Goal: Communication & Community: Answer question/provide support

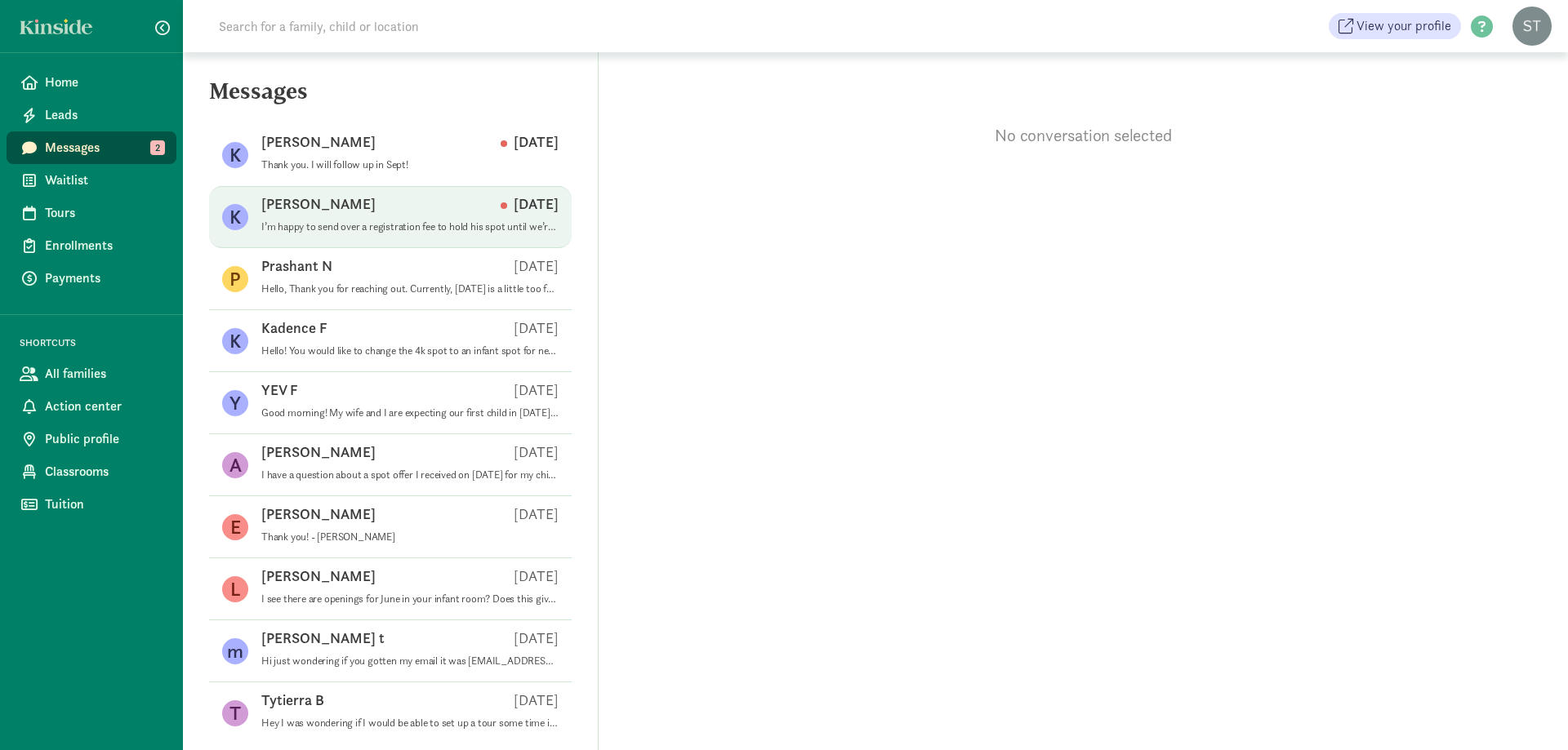
click at [379, 213] on div "[PERSON_NAME] E [DATE]" at bounding box center [410, 207] width 298 height 26
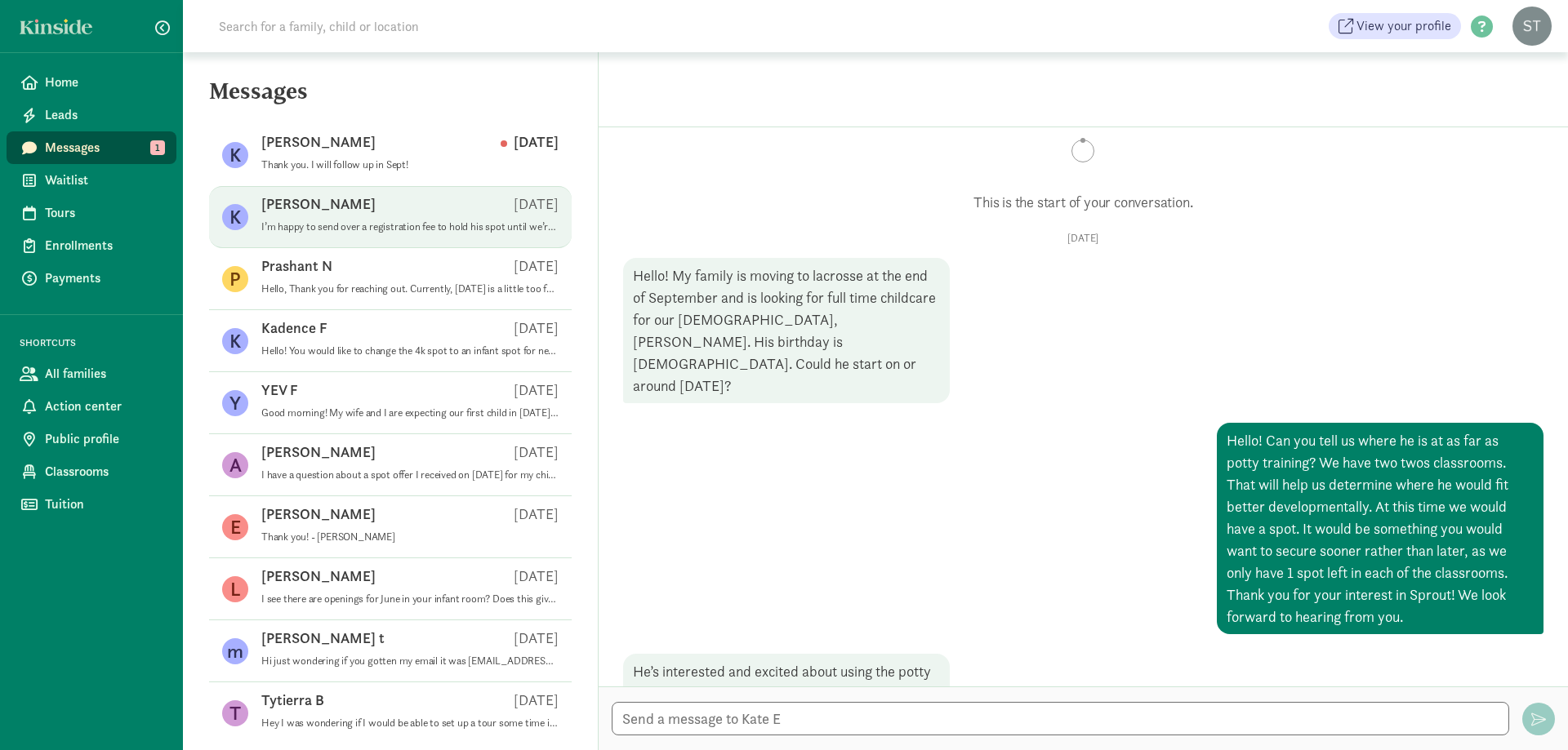
scroll to position [33, 0]
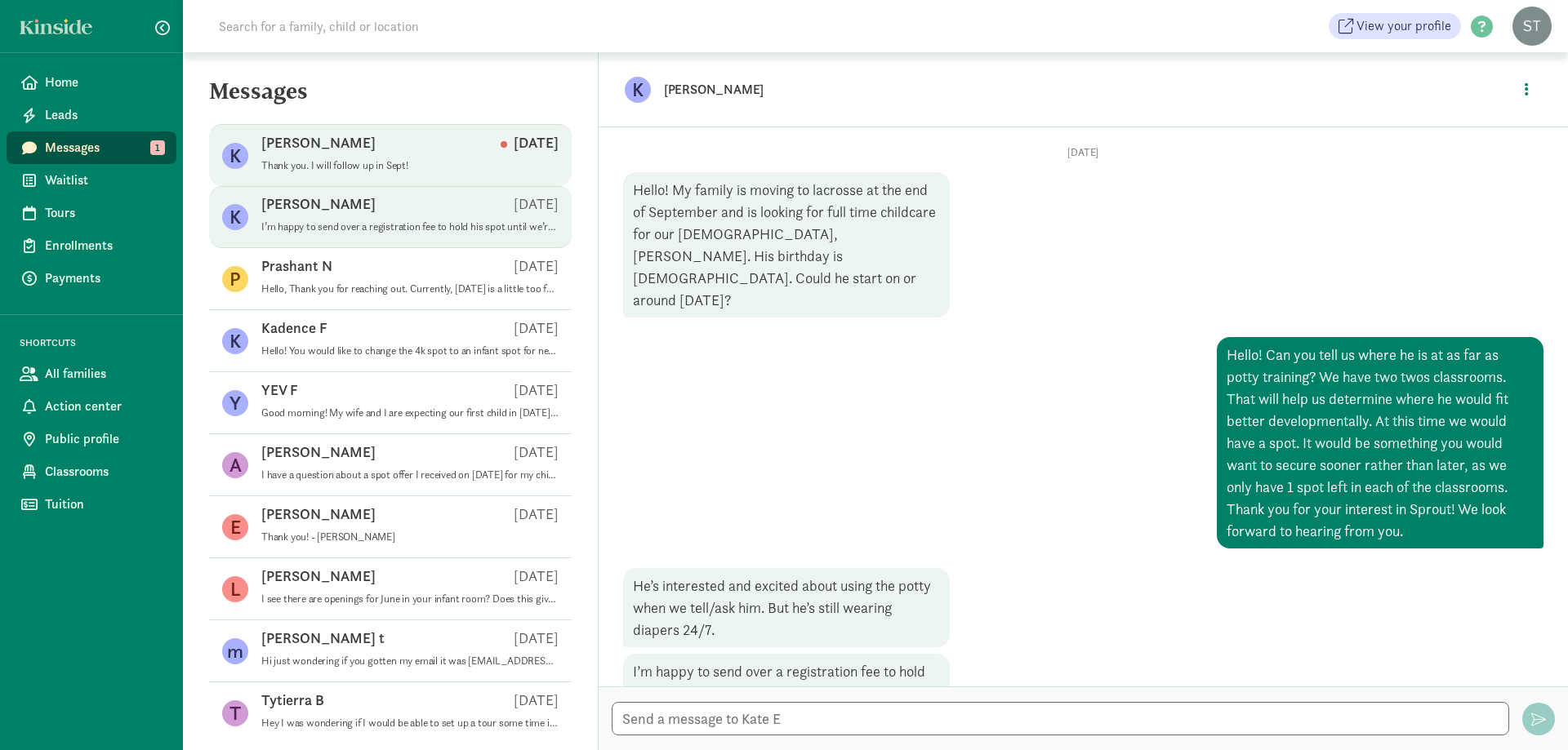
click at [362, 160] on p "Thank you. I will follow up in Sept!" at bounding box center [410, 166] width 298 height 13
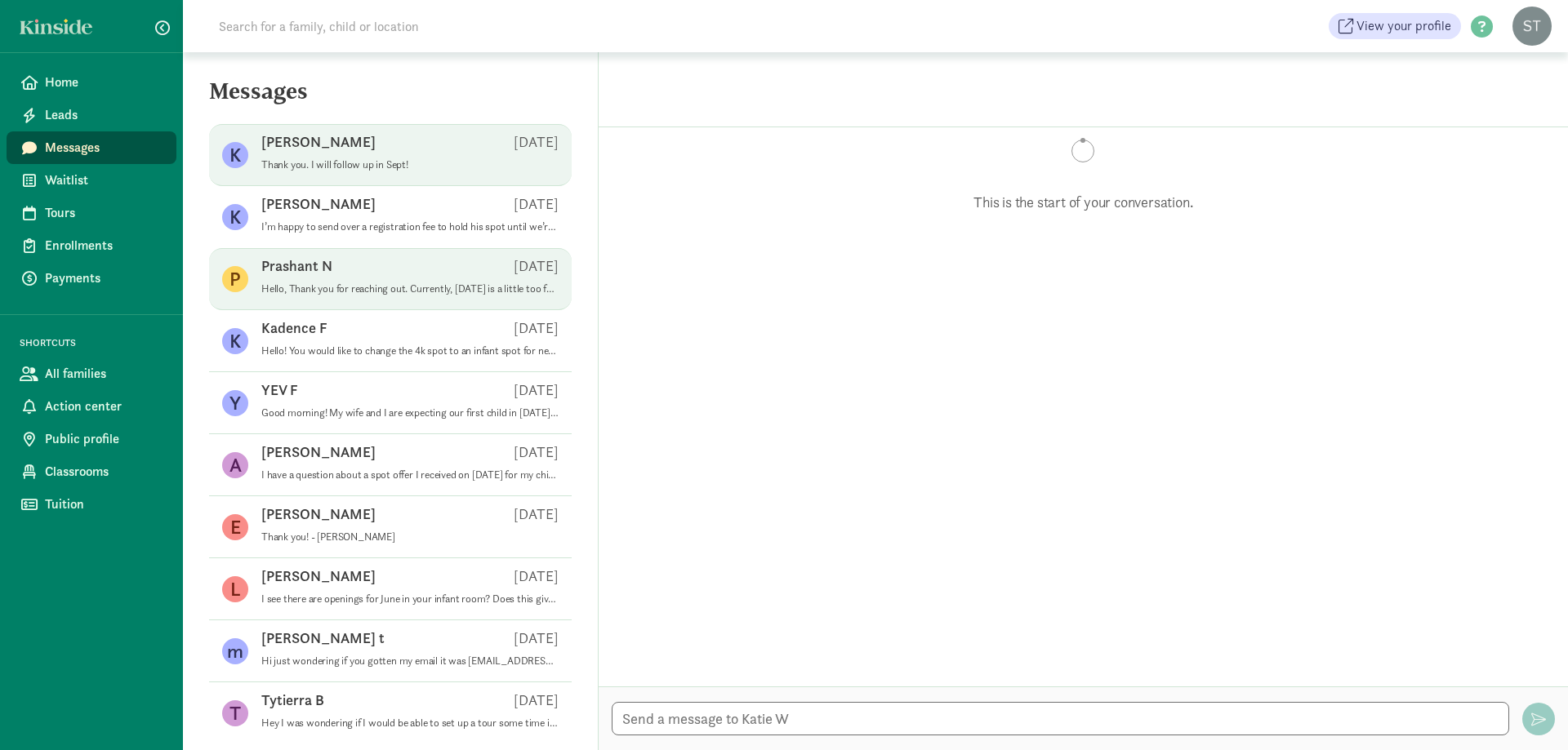
scroll to position [664, 0]
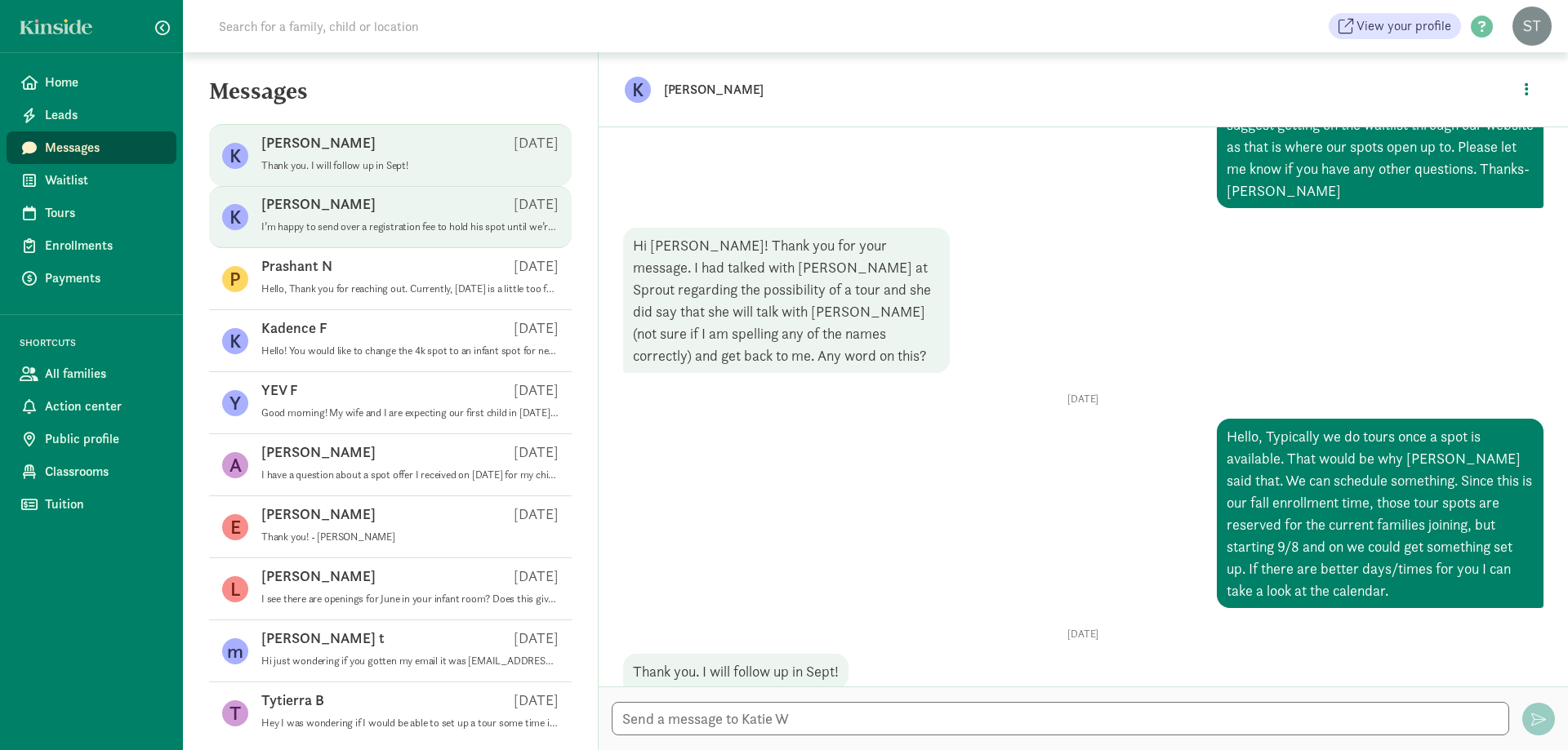
click at [401, 229] on p "I’m happy to send over a registration fee to hold his spot until we’re moved" at bounding box center [410, 226] width 298 height 13
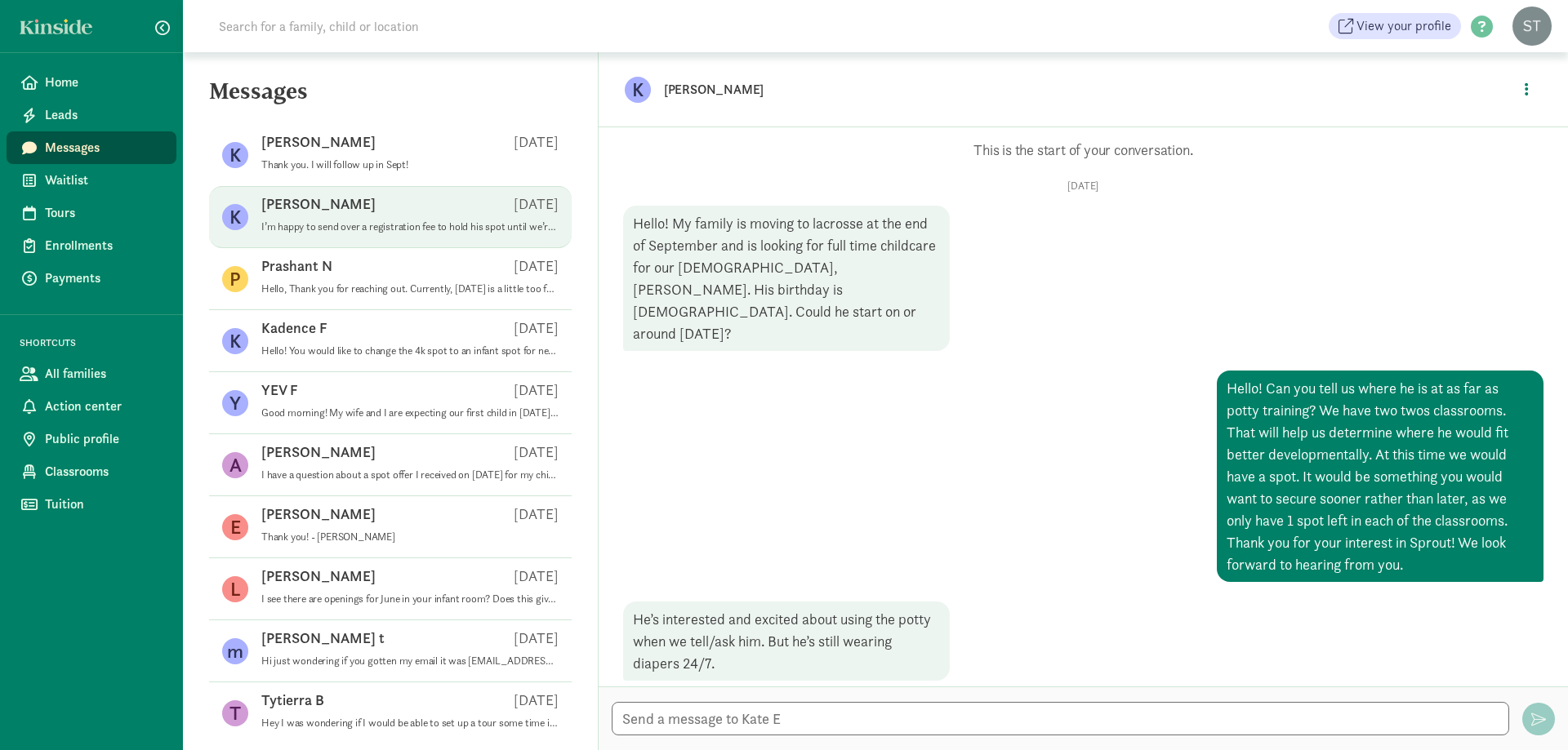
scroll to position [33, 0]
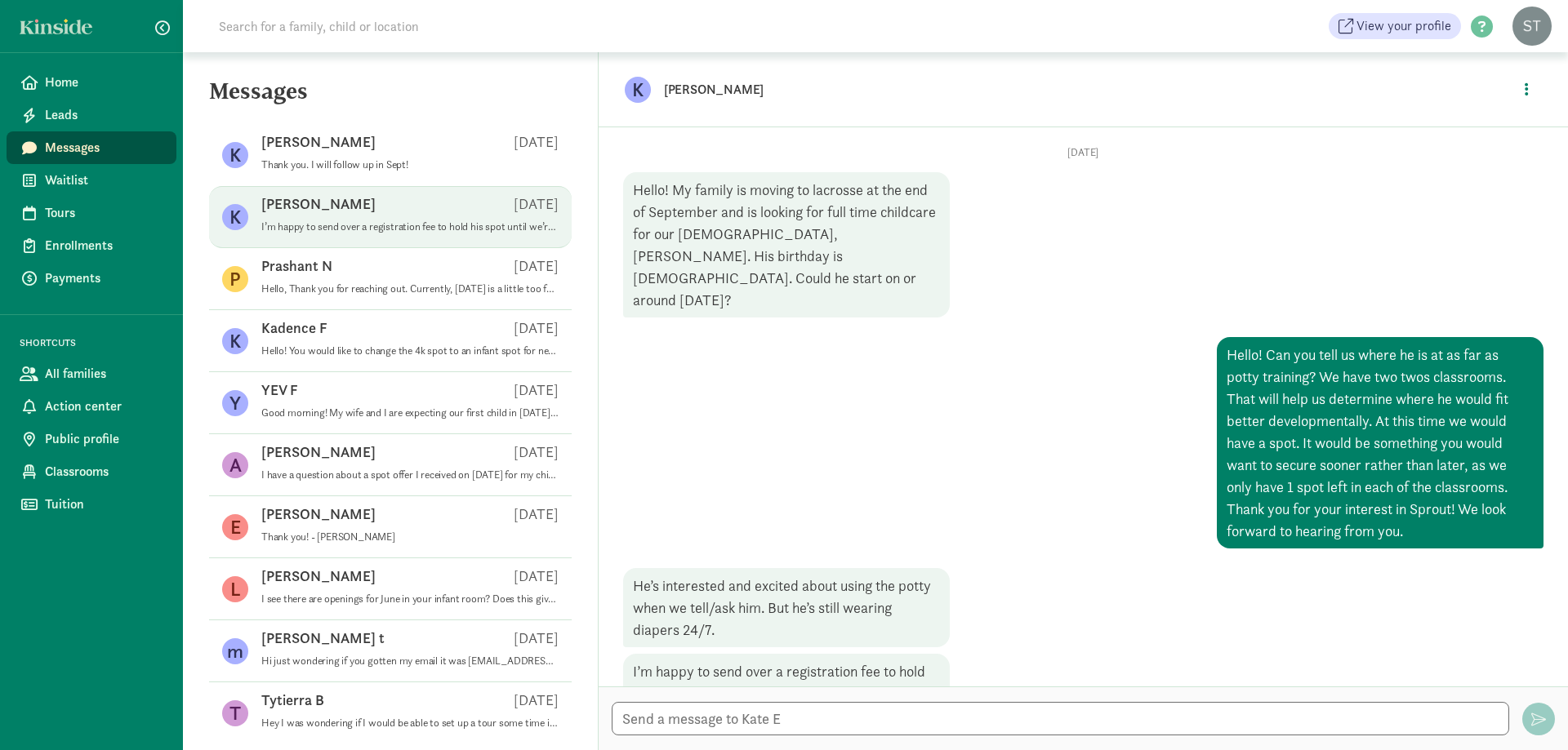
click at [336, 30] on input at bounding box center [438, 26] width 458 height 32
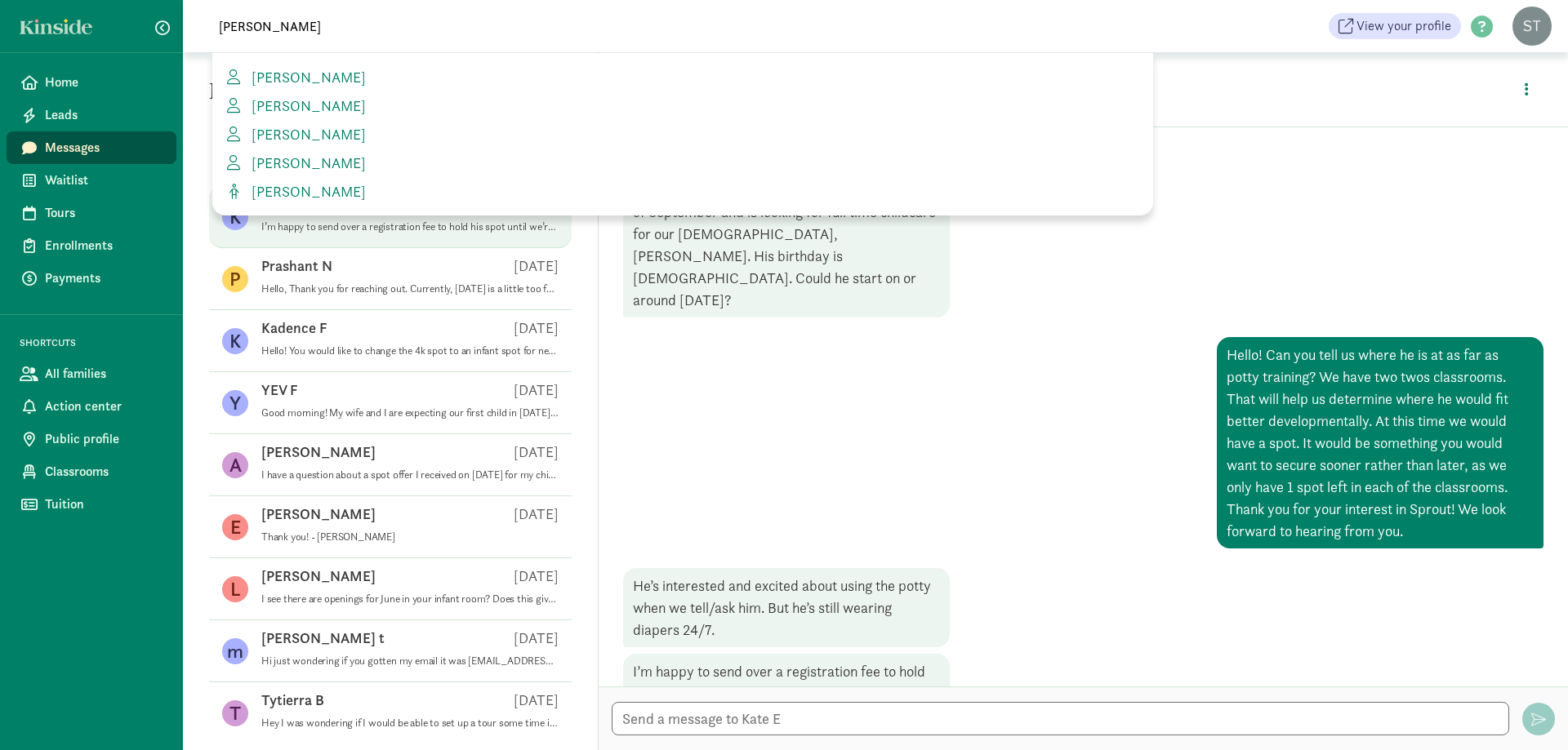
type input "kate"
click at [1221, 169] on div "Wed, Aug 13 Hello! My family is moving to lacrosse at the end of September and …" at bounding box center [1083, 428] width 921 height 565
click at [808, 714] on textarea at bounding box center [1059, 718] width 897 height 33
click at [1189, 423] on div "Wed, Aug 13 Hello! My family is moving to lacrosse at the end of September and …" at bounding box center [1083, 428] width 921 height 565
click at [677, 698] on div at bounding box center [1083, 718] width 969 height 64
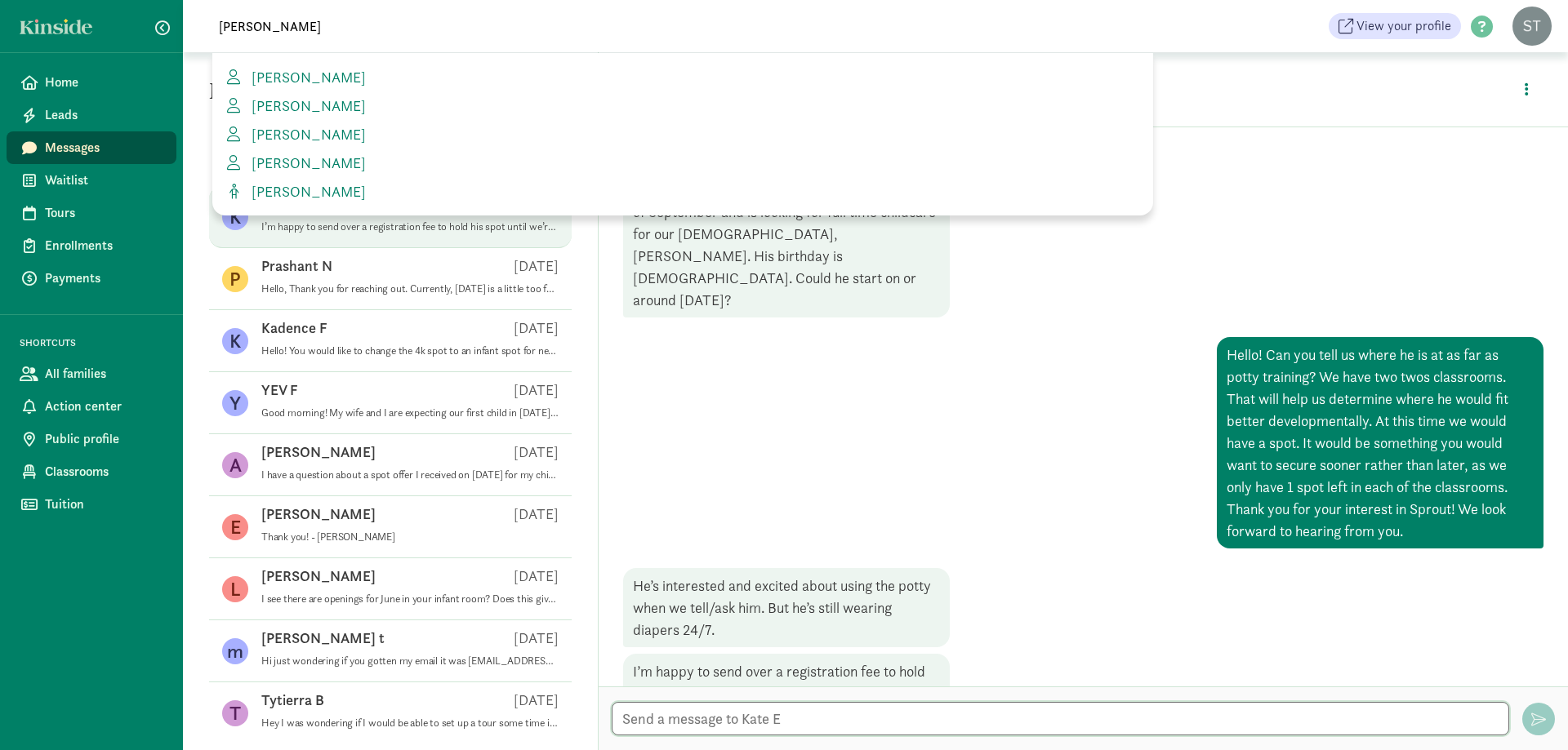
click at [656, 731] on textarea at bounding box center [1059, 718] width 897 height 33
click at [93, 21] on link at bounding box center [60, 26] width 82 height 15
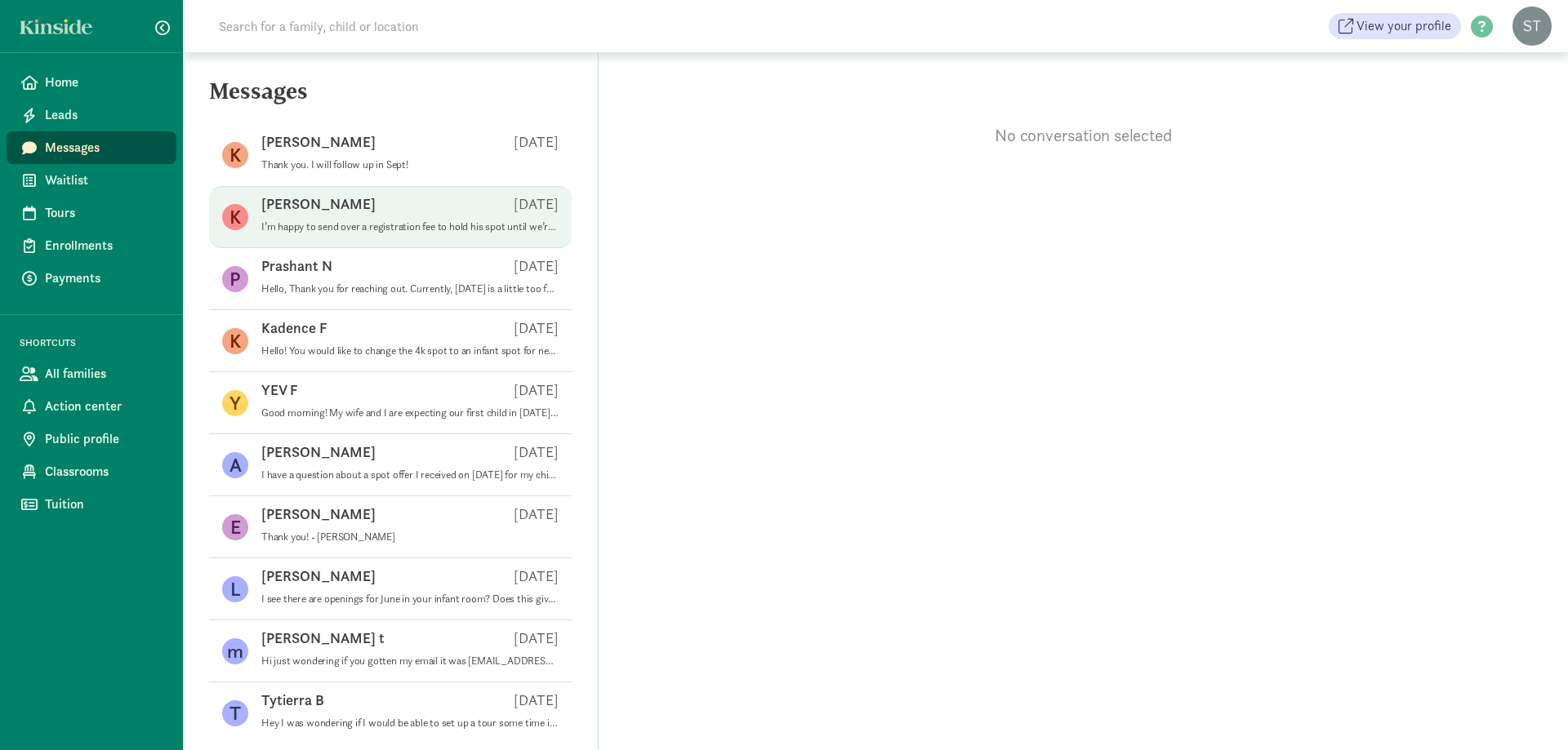
click at [355, 215] on div "[PERSON_NAME] E [DATE]" at bounding box center [410, 207] width 298 height 26
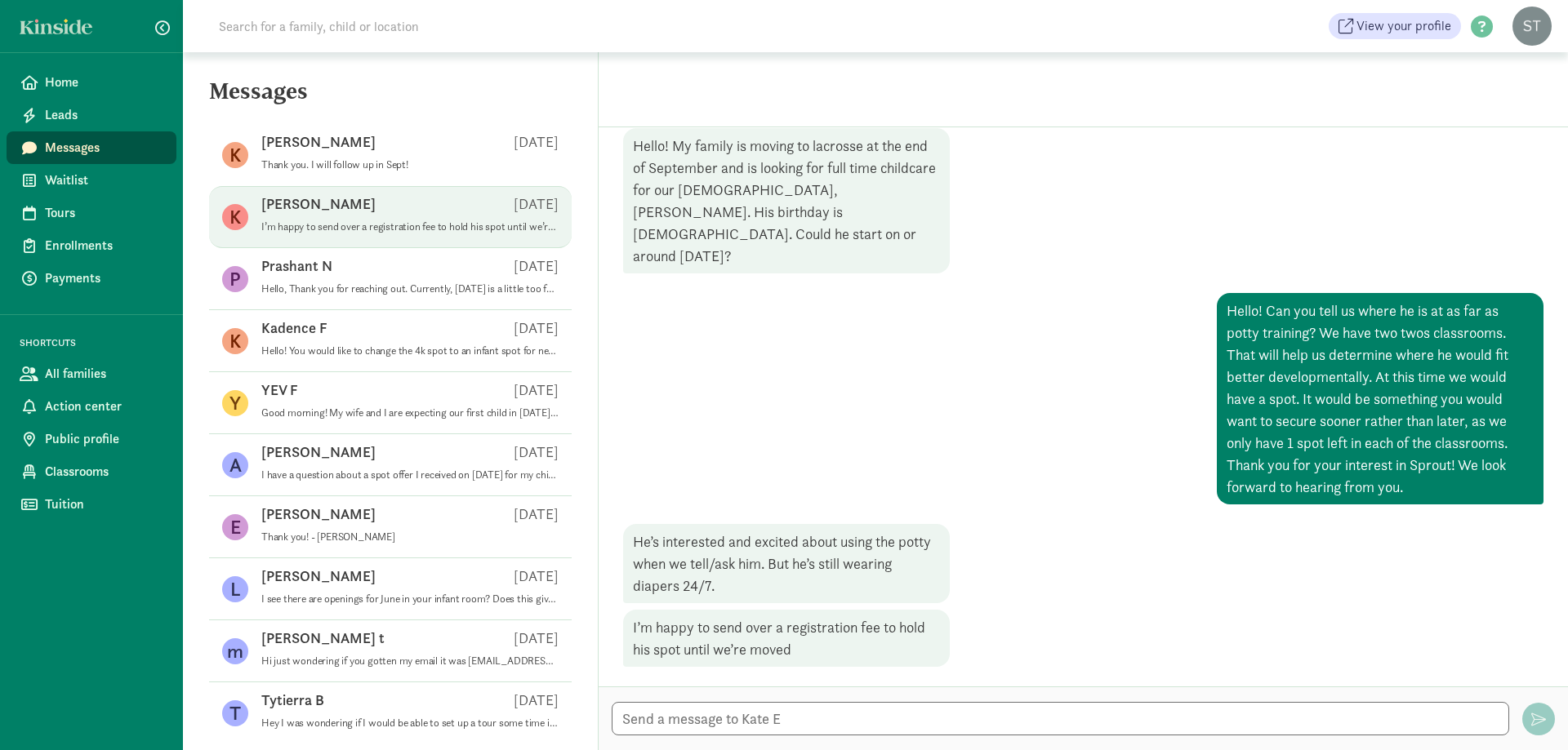
scroll to position [33, 0]
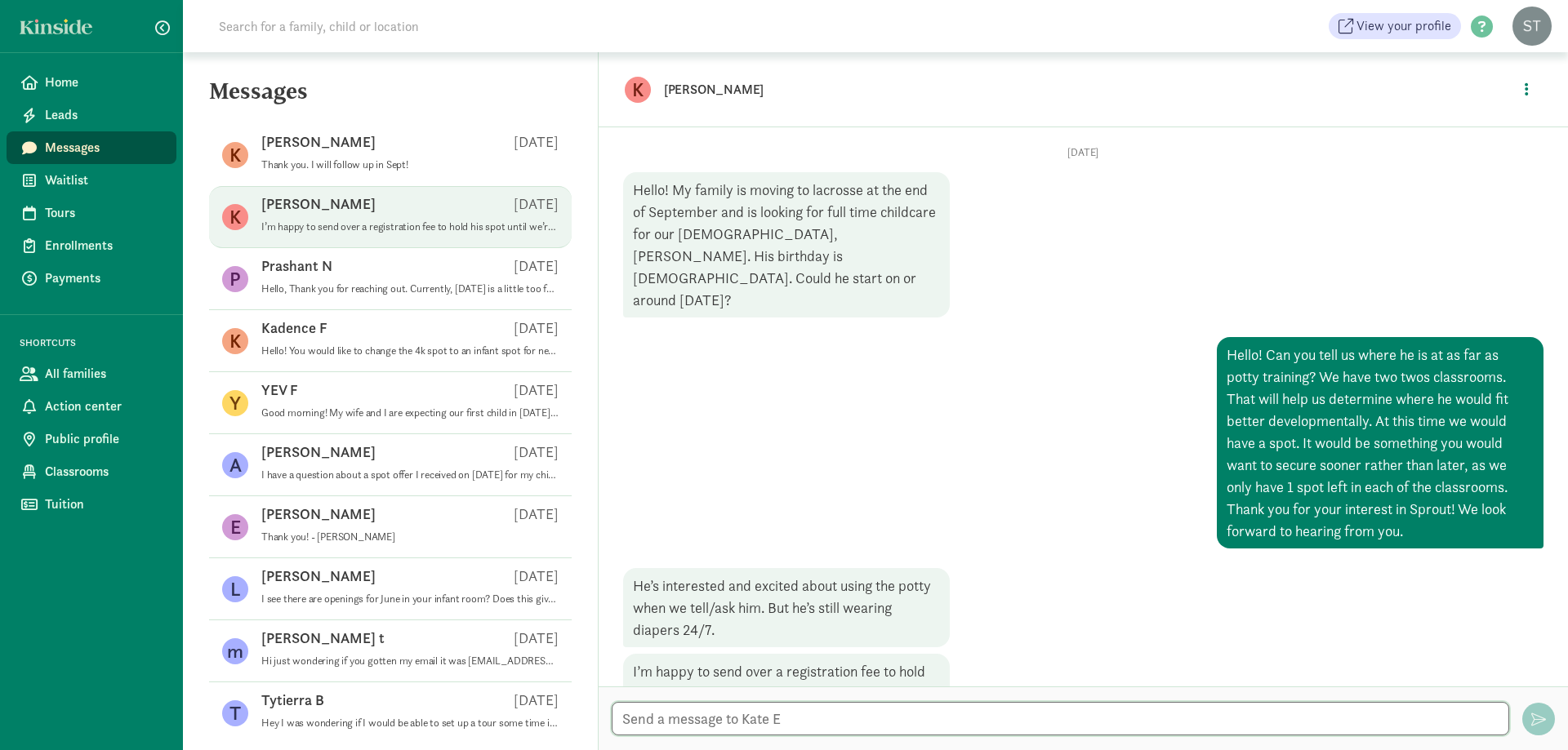
click at [784, 717] on textarea at bounding box center [1059, 718] width 897 height 33
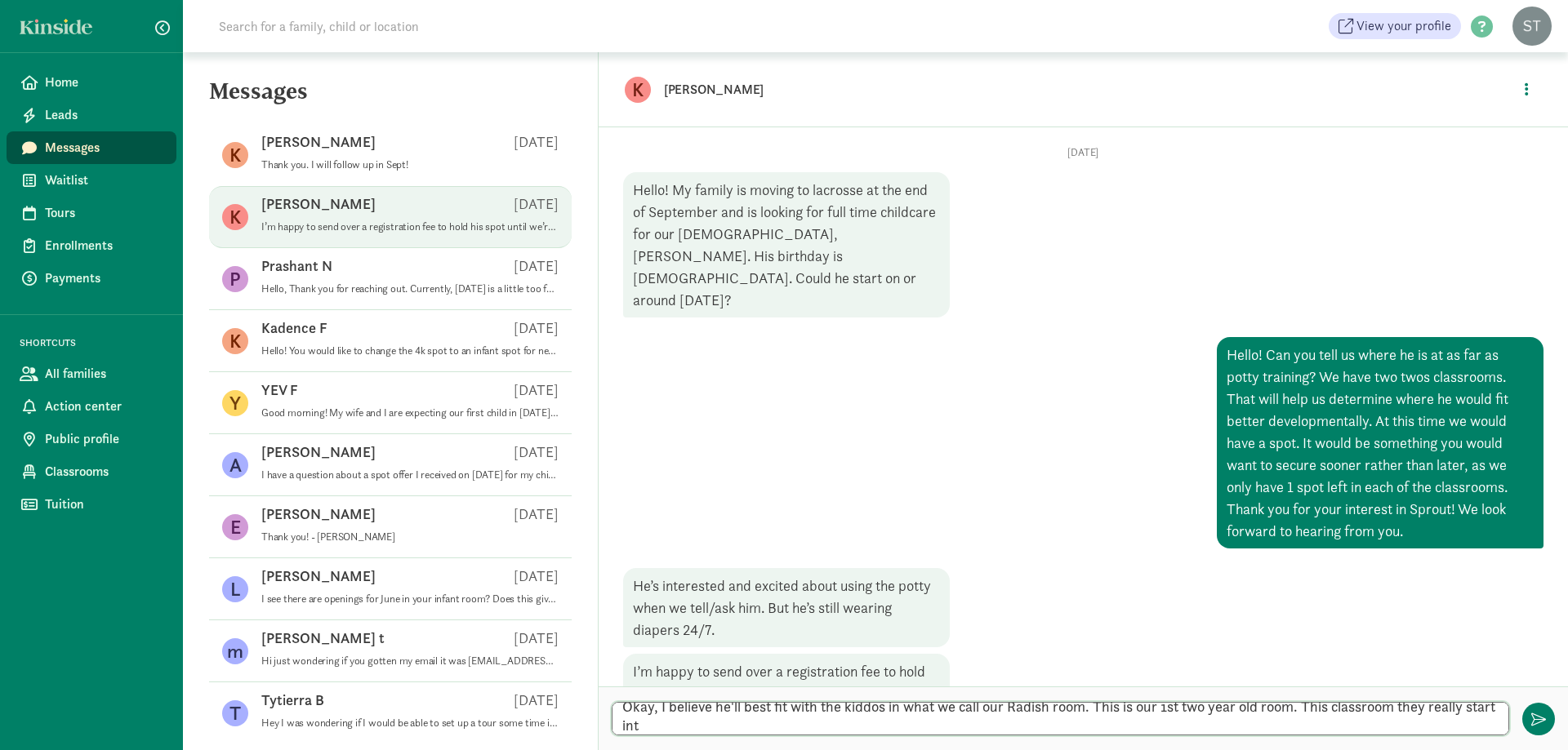
scroll to position [0, 0]
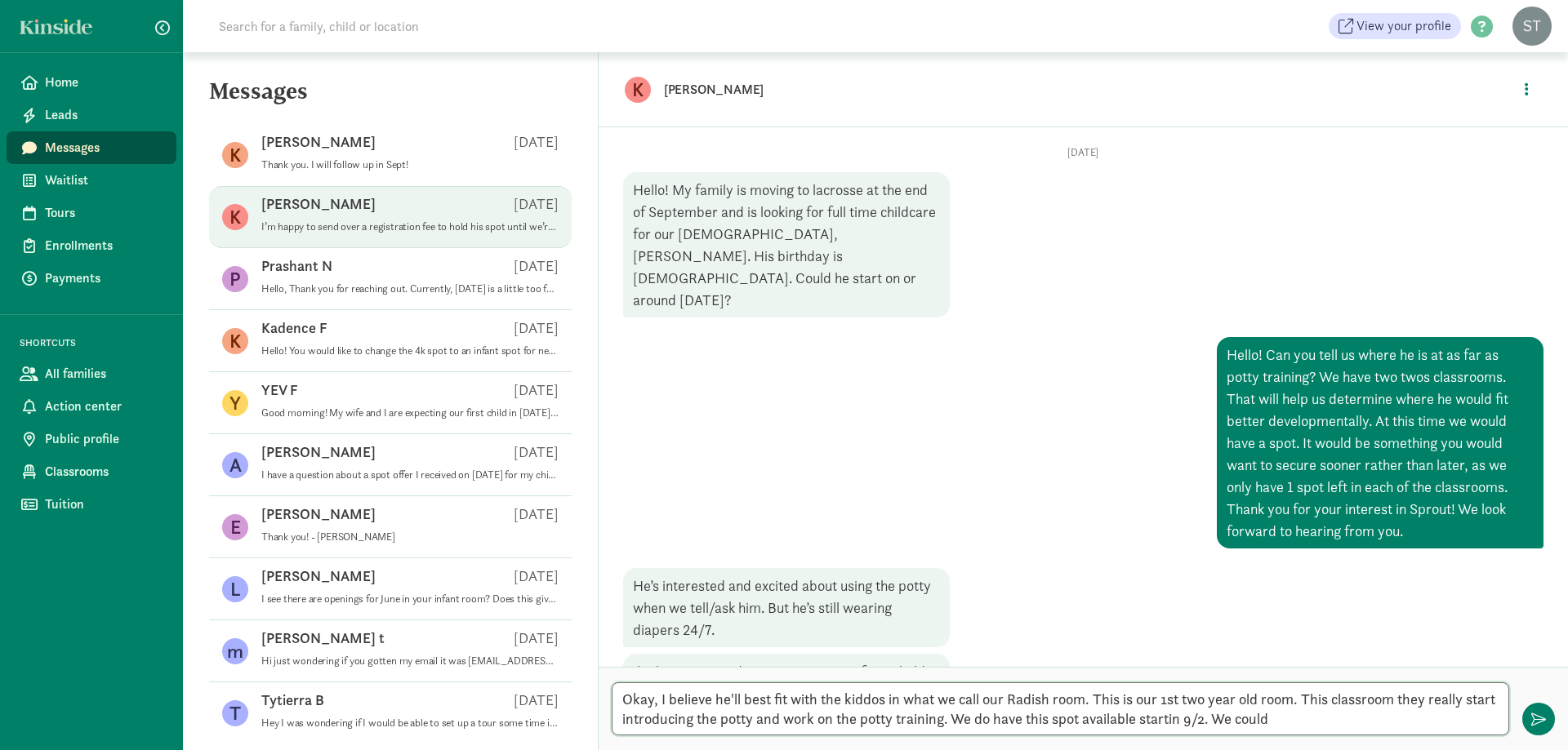
drag, startPoint x: 1183, startPoint y: 716, endPoint x: 1188, endPoint y: 724, distance: 9.4
click at [1183, 716] on textarea "Okay, I believe he'll best fit with the kiddos in what we call our Radish room.…" at bounding box center [1059, 709] width 897 height 53
click at [1291, 713] on textarea "Okay, I believe he'll best fit with the kiddos in what we call our Radish room.…" at bounding box center [1059, 709] width 897 height 53
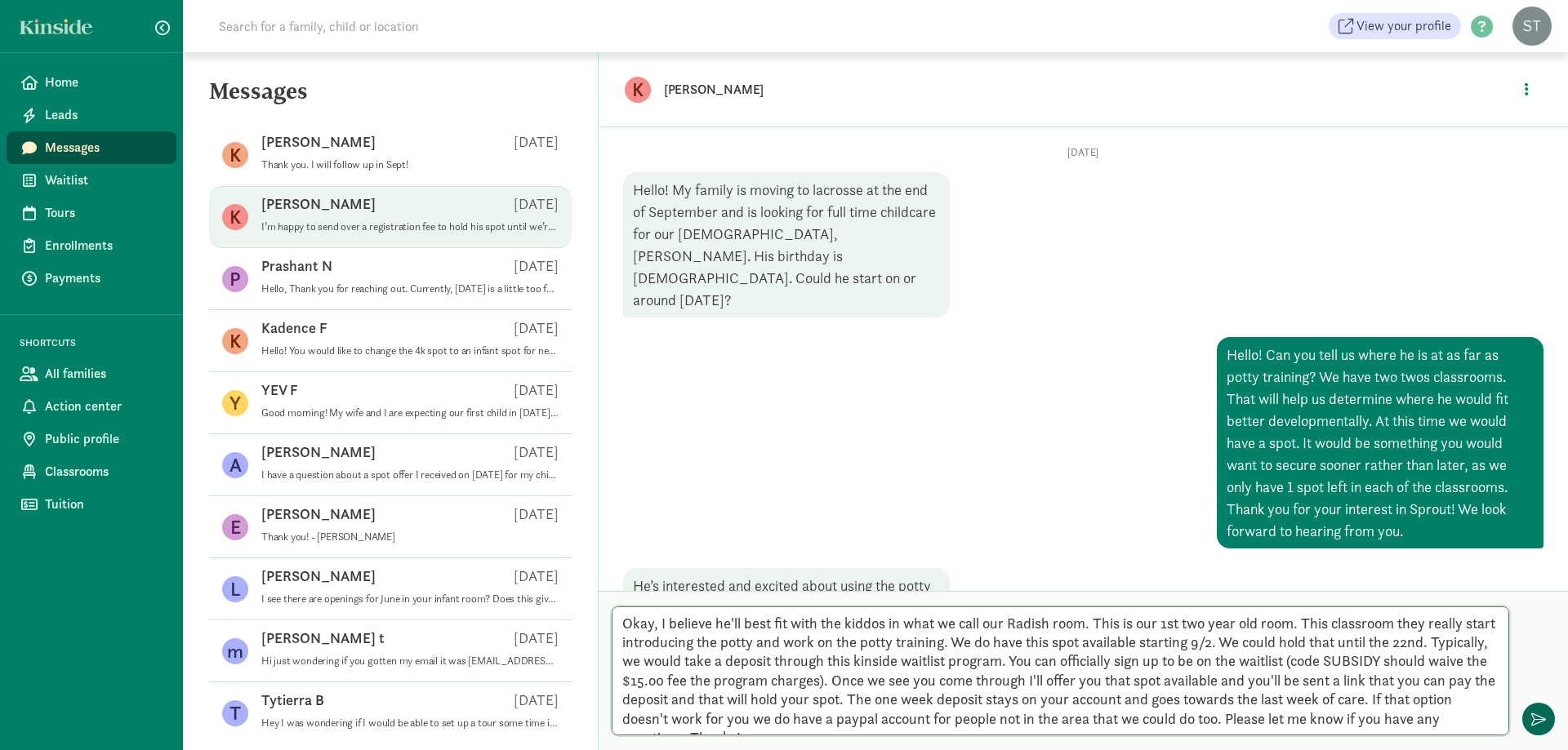
type textarea "Okay, I believe he'll best fit with the kiddos in what we call our Radish room.…"
click at [1538, 717] on span "button" at bounding box center [1538, 719] width 14 height 14
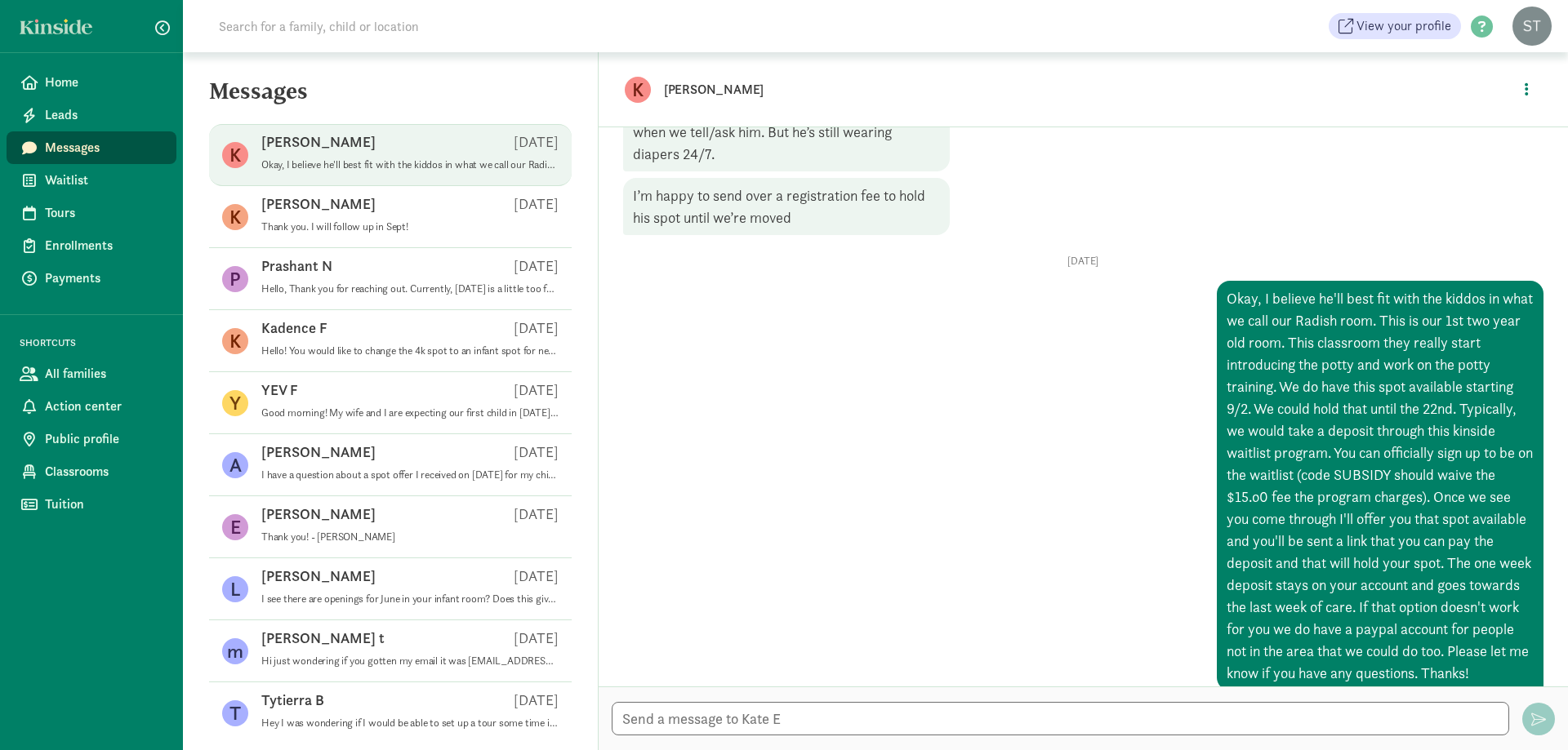
scroll to position [511, 0]
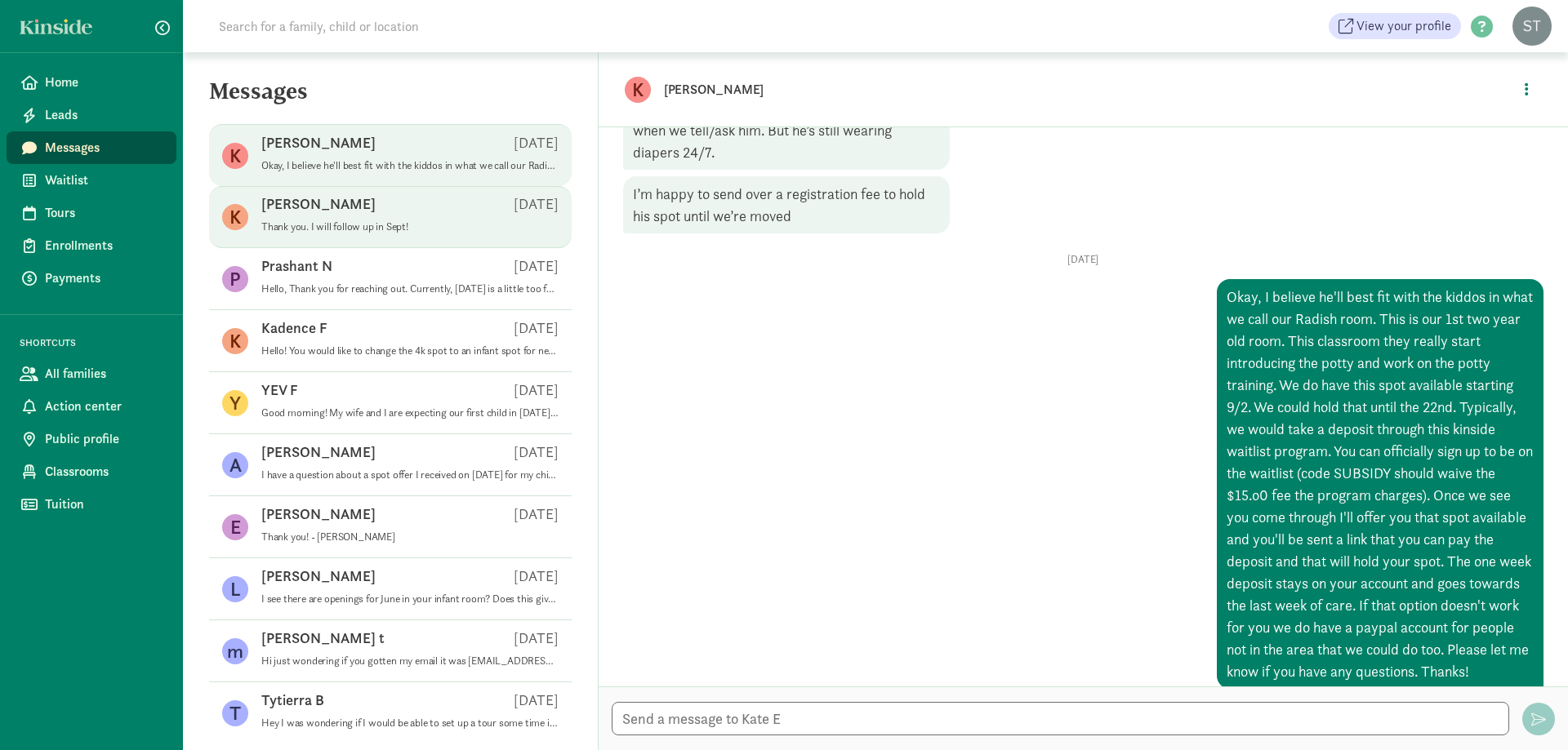
click at [404, 212] on div "[PERSON_NAME] [DATE]" at bounding box center [410, 207] width 298 height 26
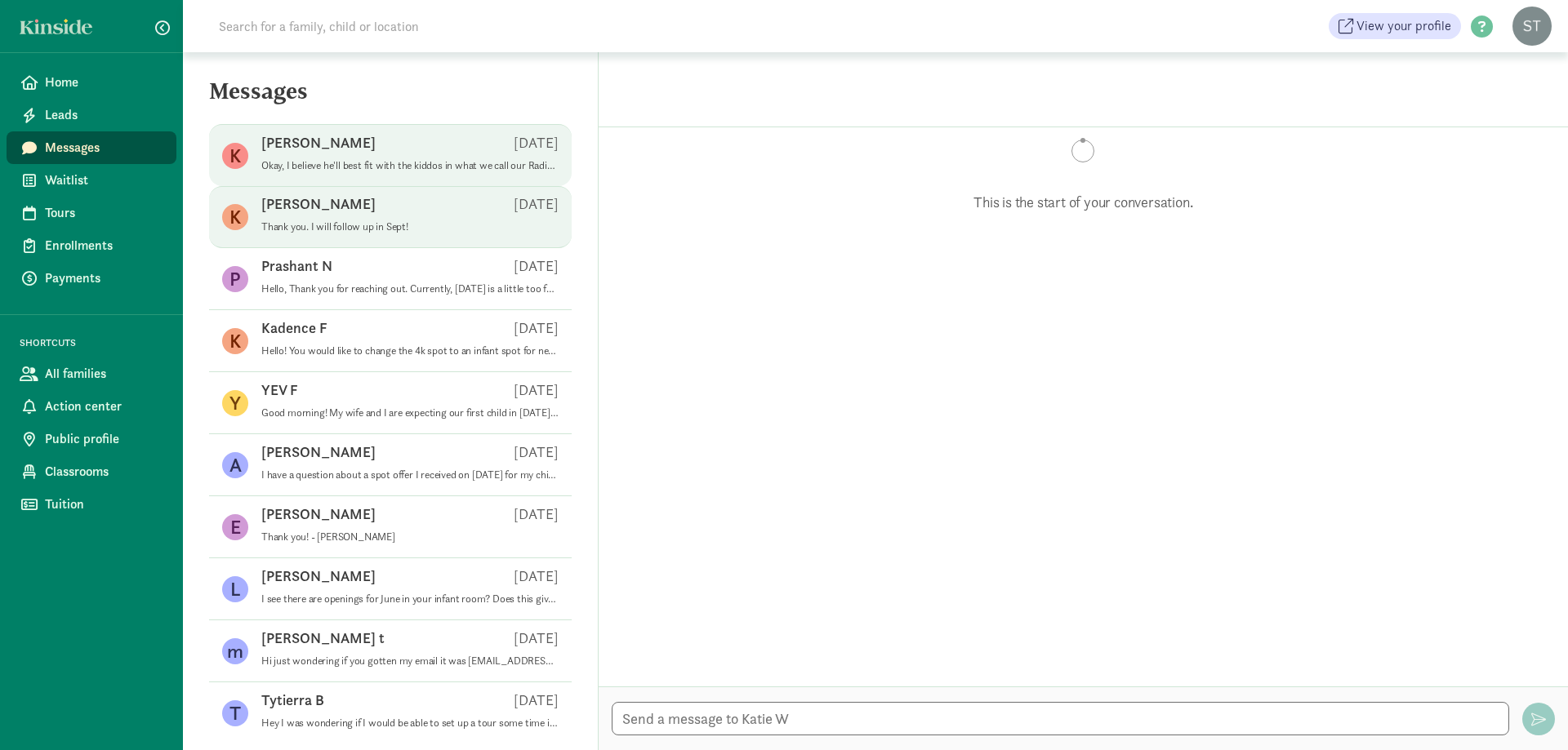
scroll to position [664, 0]
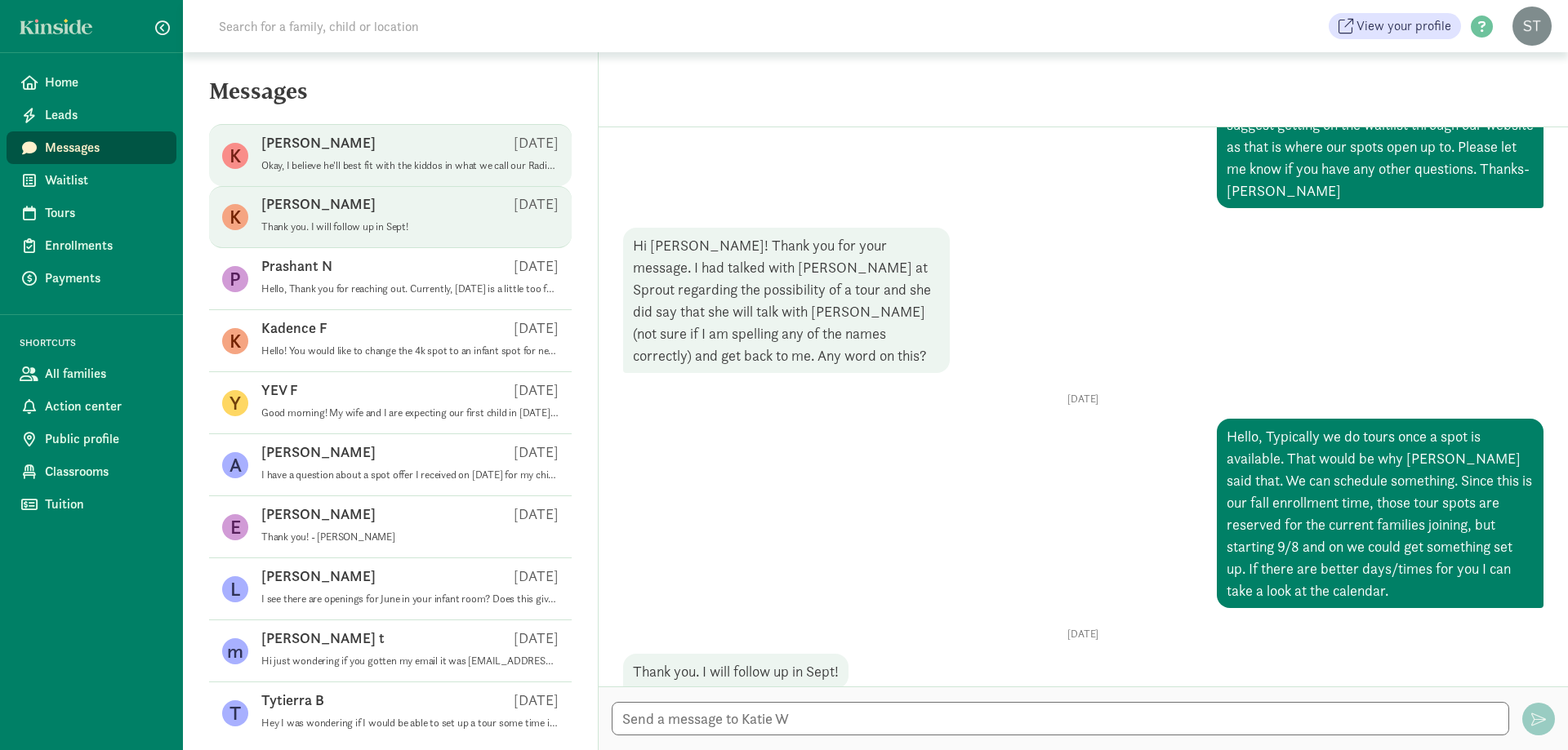
click at [364, 149] on div "[PERSON_NAME] E [DATE]" at bounding box center [410, 146] width 298 height 26
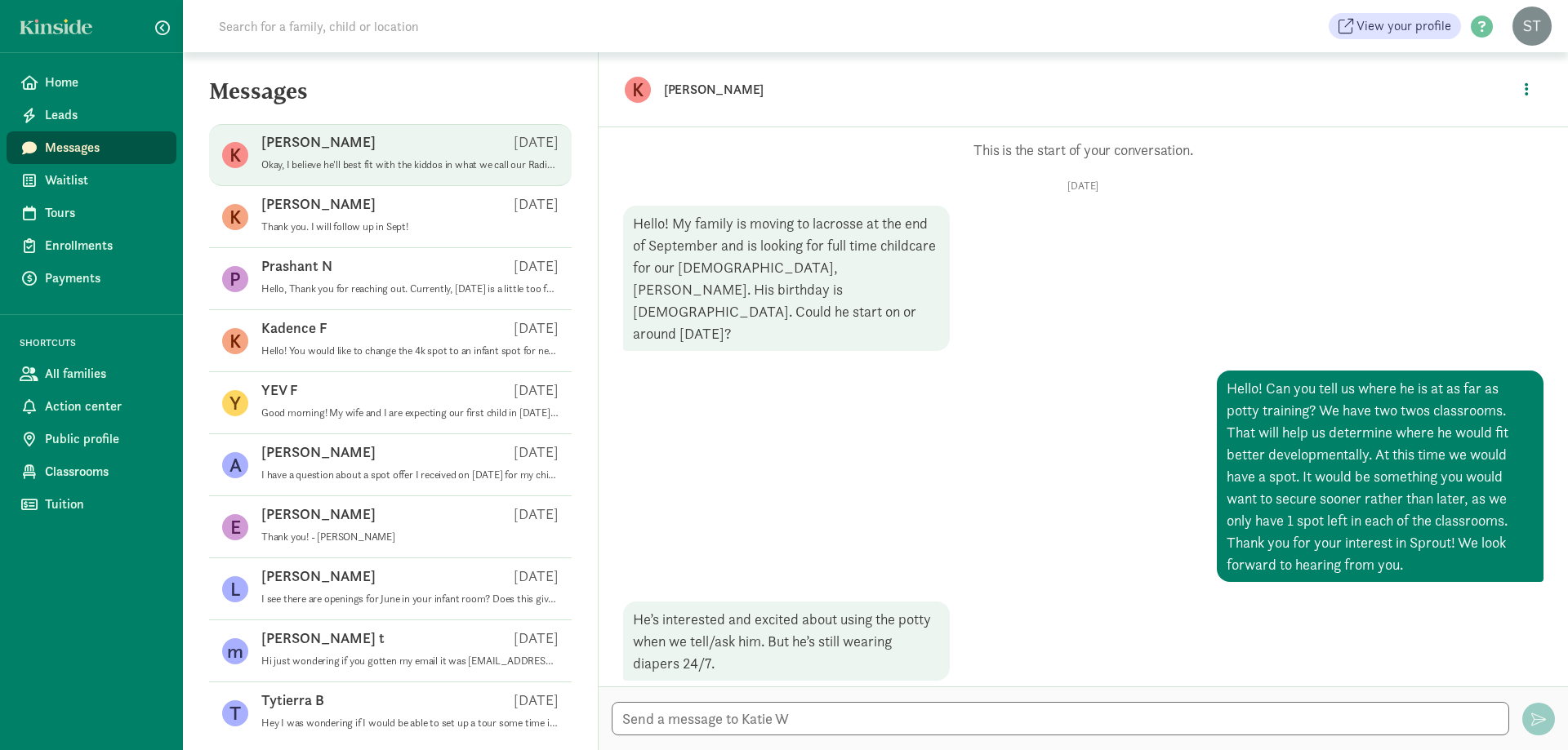
scroll to position [511, 0]
